Goal: Information Seeking & Learning: Learn about a topic

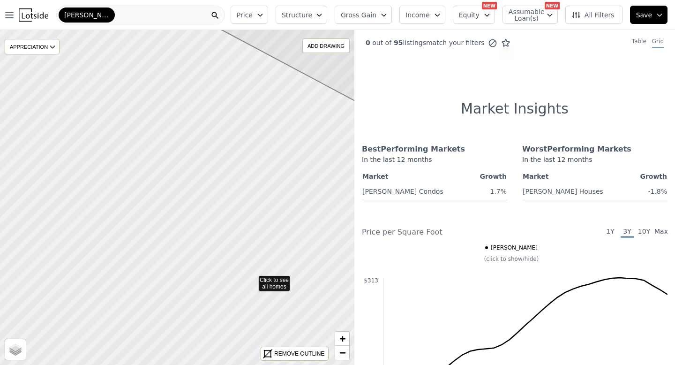
click at [252, 281] on icon at bounding box center [177, 197] width 428 height 405
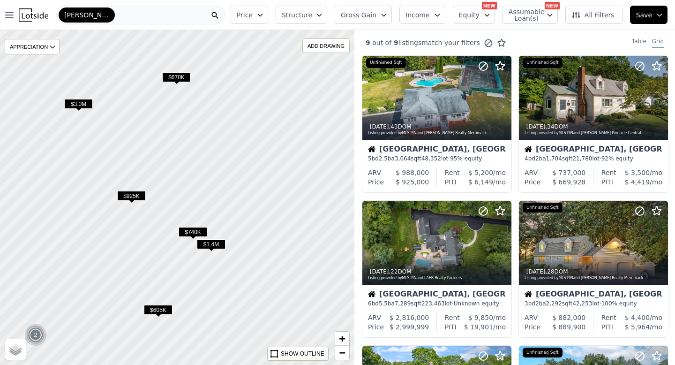
drag, startPoint x: 290, startPoint y: 290, endPoint x: 171, endPoint y: 195, distance: 152.8
click at [171, 195] on div at bounding box center [176, 198] width 425 height 402
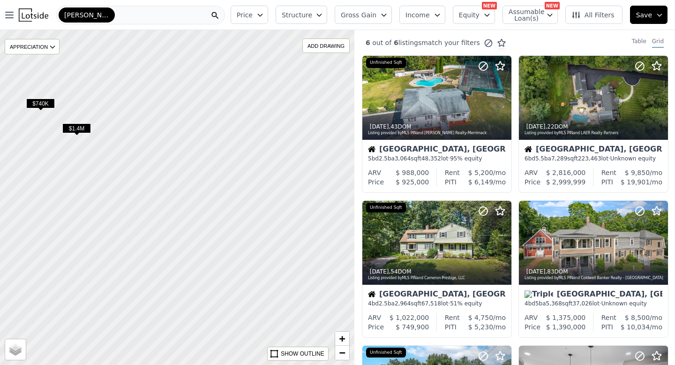
click at [210, 229] on div at bounding box center [176, 198] width 425 height 402
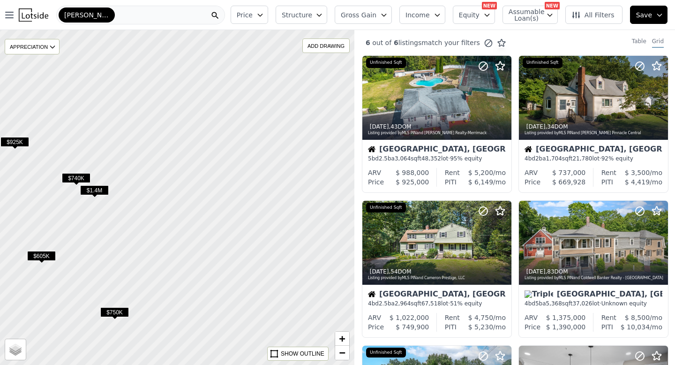
click at [122, 312] on span "$750K" at bounding box center [114, 312] width 29 height 10
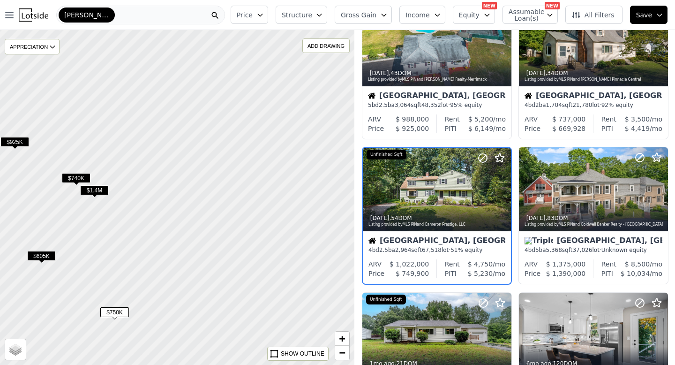
scroll to position [57, 0]
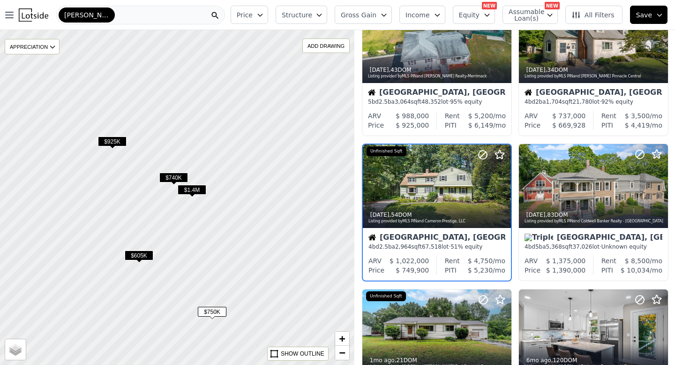
drag, startPoint x: 97, startPoint y: 273, endPoint x: 194, endPoint y: 271, distance: 97.1
click at [195, 272] on div at bounding box center [177, 198] width 425 height 402
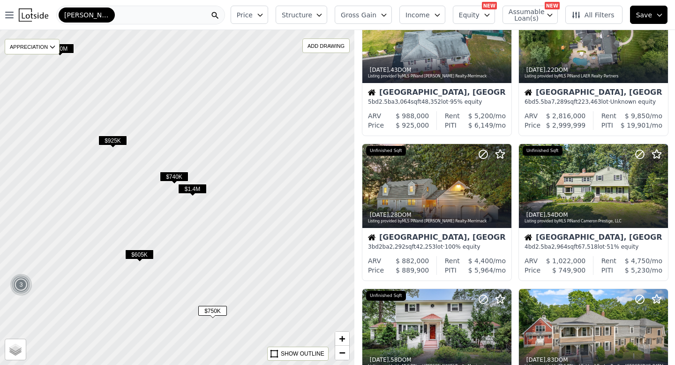
click at [137, 255] on span "$605K" at bounding box center [139, 254] width 29 height 10
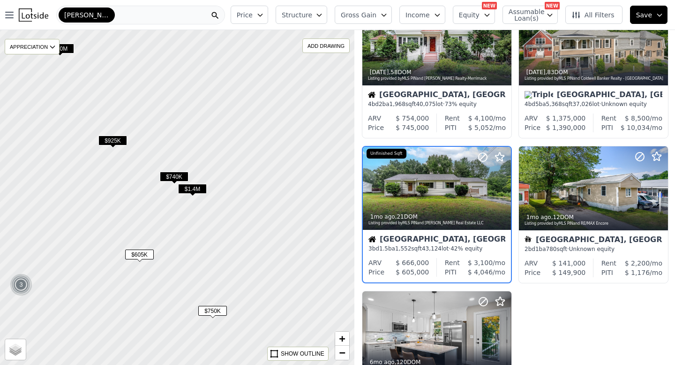
scroll to position [346, 0]
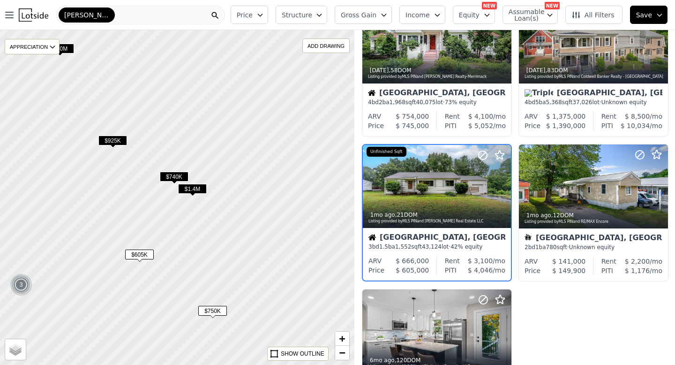
click at [189, 192] on span "$1.4M" at bounding box center [192, 189] width 29 height 10
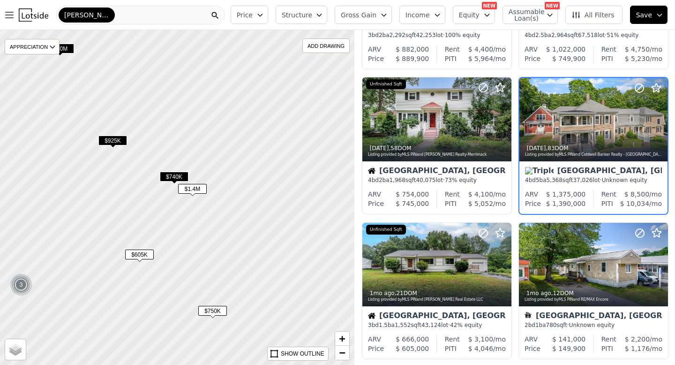
scroll to position [201, 0]
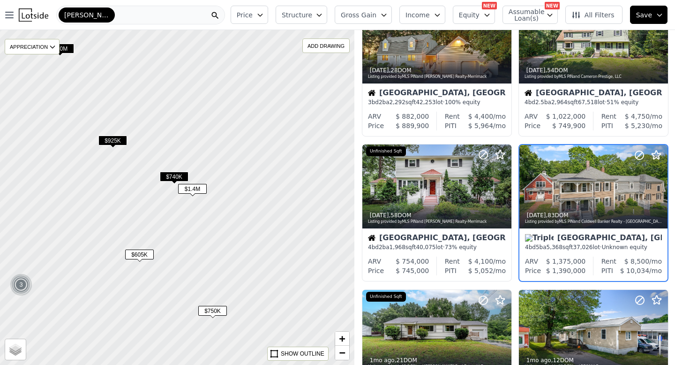
click at [600, 231] on div "Middlesex, MA 4 bd 5 ba 5,368 sqft 37,026 lot · Unknown equity" at bounding box center [594, 242] width 148 height 28
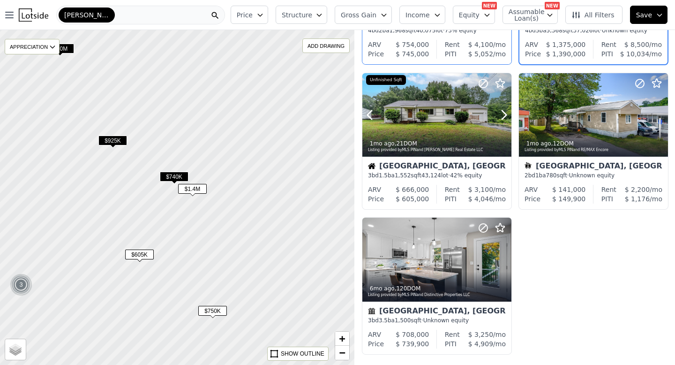
scroll to position [423, 0]
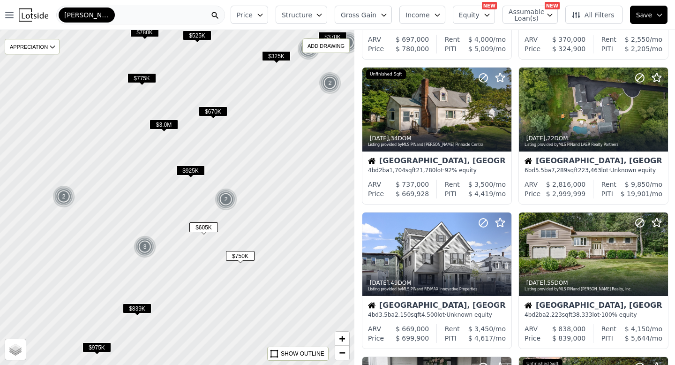
click at [168, 120] on span "$3.0M" at bounding box center [164, 125] width 29 height 10
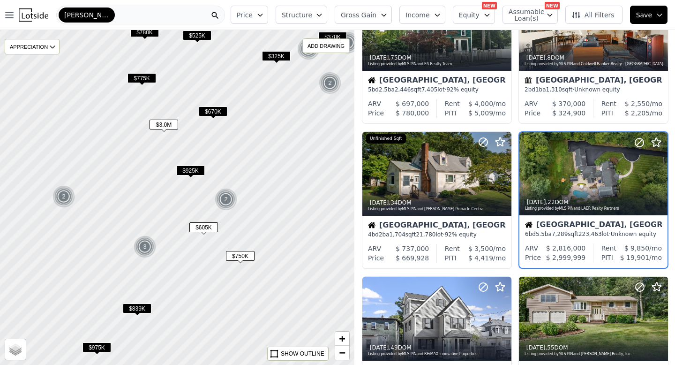
scroll to position [346, 0]
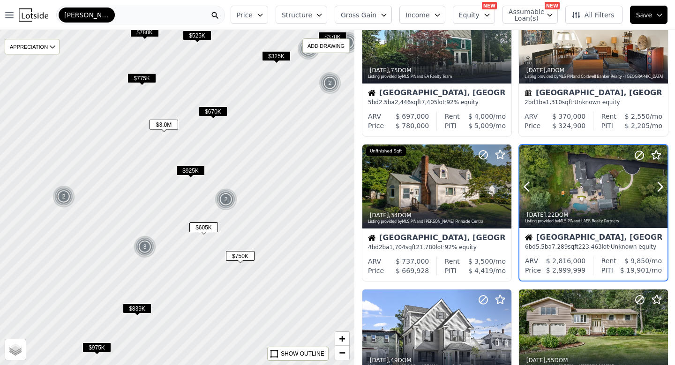
click at [603, 195] on div at bounding box center [594, 186] width 148 height 83
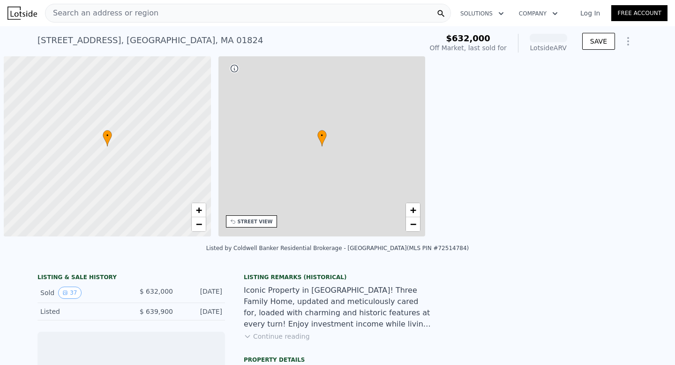
scroll to position [0, 4]
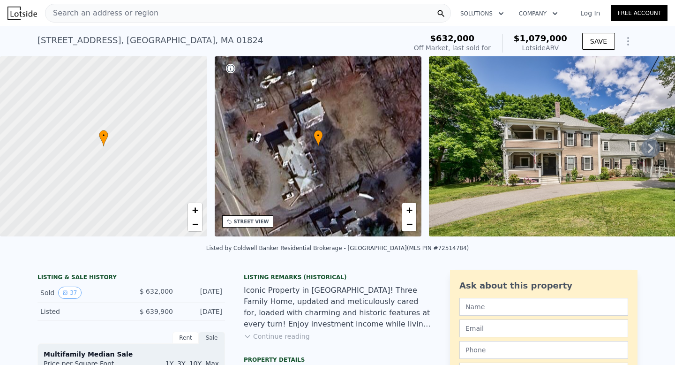
click at [647, 151] on icon at bounding box center [650, 148] width 19 height 19
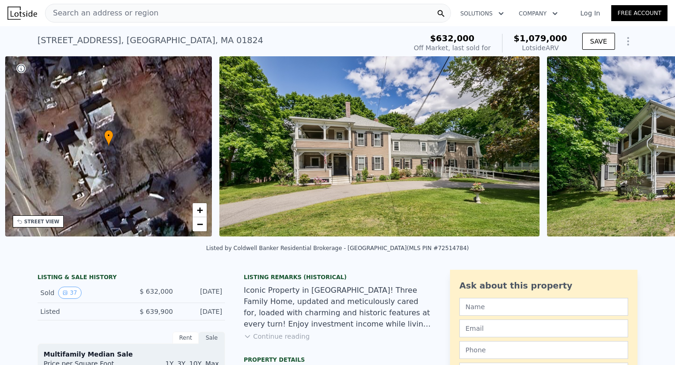
scroll to position [0, 218]
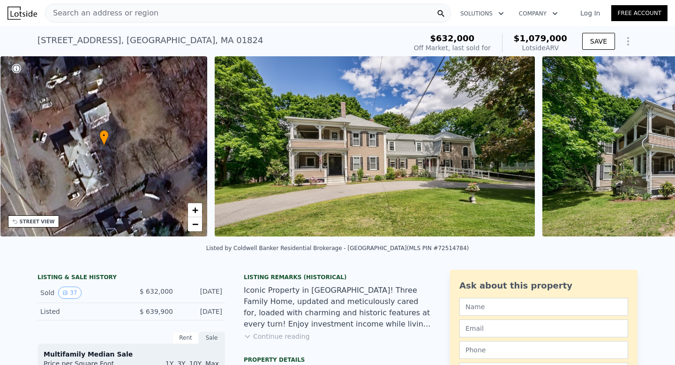
click at [647, 151] on img at bounding box center [687, 146] width 288 height 180
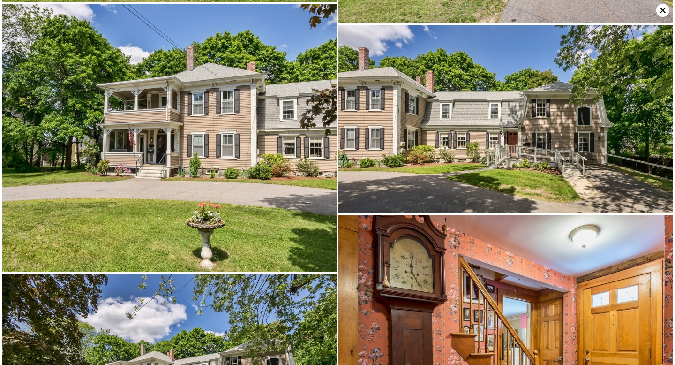
scroll to position [190, 0]
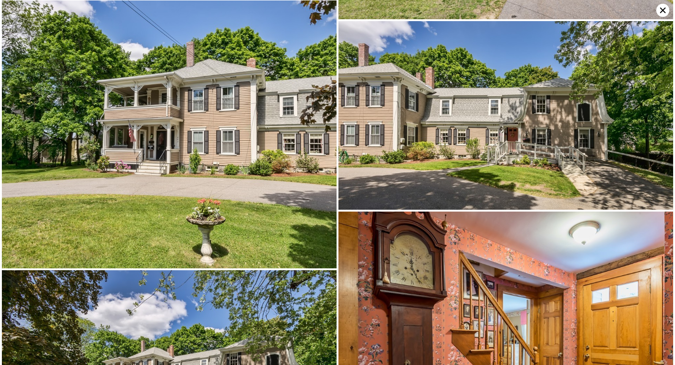
click at [228, 161] on img at bounding box center [169, 134] width 335 height 268
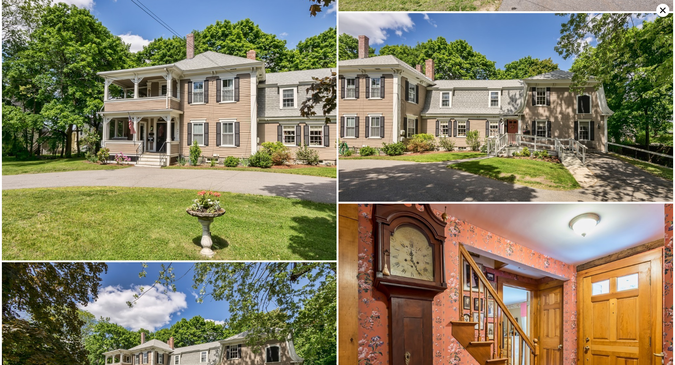
scroll to position [0, 0]
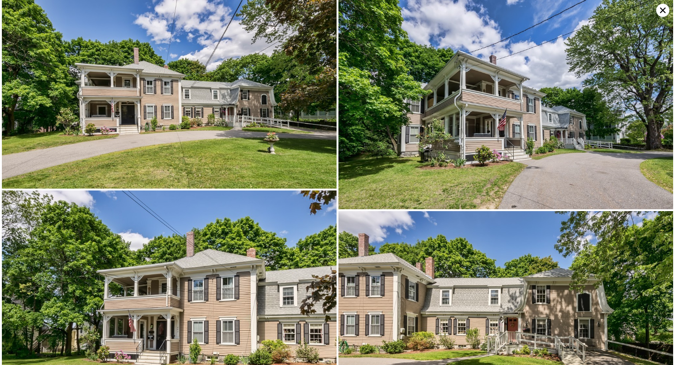
click at [660, 6] on icon at bounding box center [662, 10] width 13 height 13
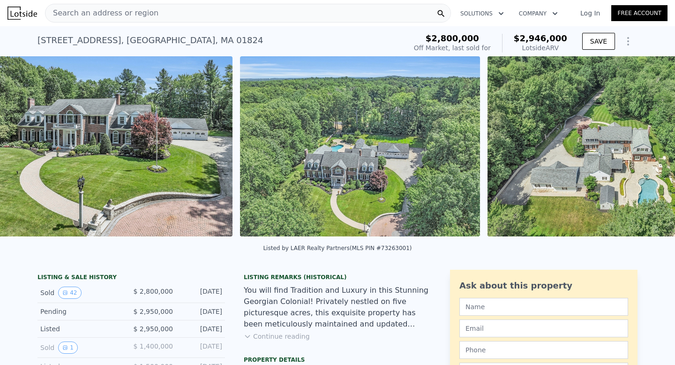
scroll to position [0, 707]
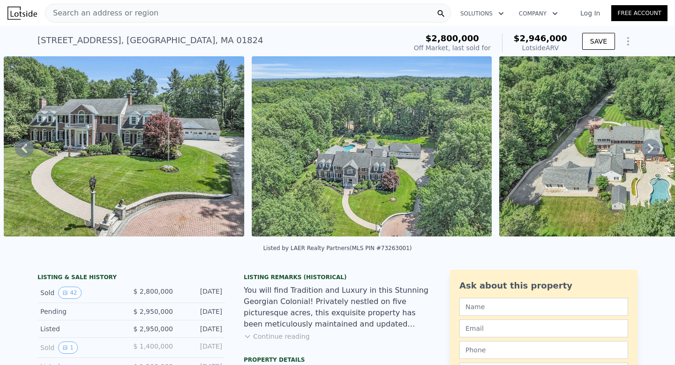
click at [196, 147] on img at bounding box center [124, 146] width 241 height 180
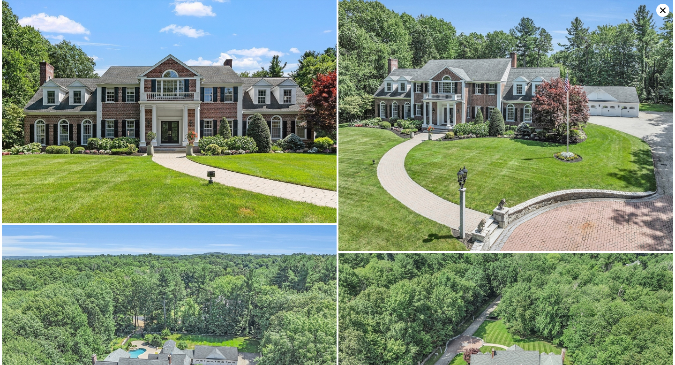
click at [268, 124] on img at bounding box center [169, 111] width 335 height 223
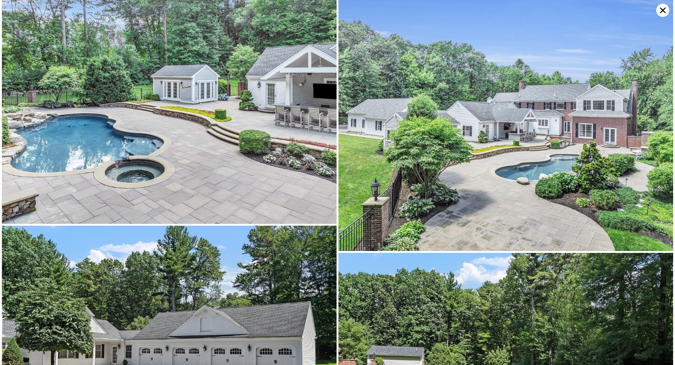
scroll to position [4444, 0]
